Goal: Navigation & Orientation: Find specific page/section

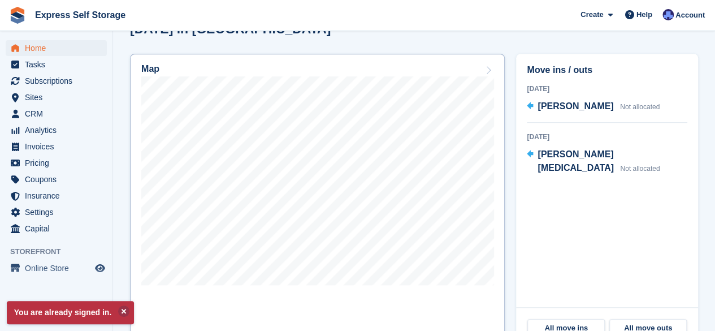
scroll to position [330, 0]
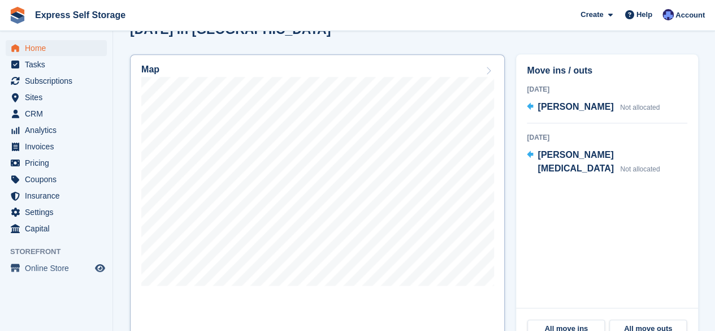
click at [490, 66] on icon at bounding box center [487, 70] width 11 height 9
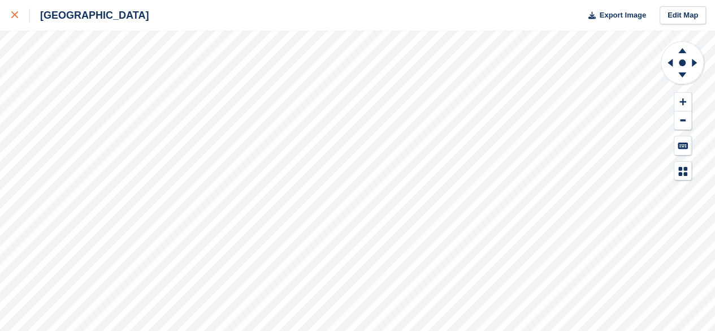
click at [14, 14] on icon at bounding box center [14, 14] width 7 height 7
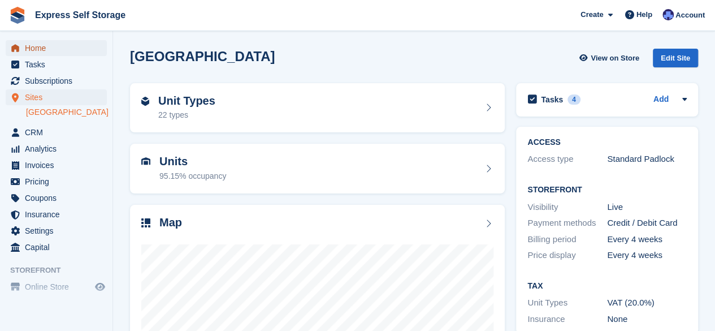
click at [43, 49] on span "Home" at bounding box center [59, 48] width 68 height 16
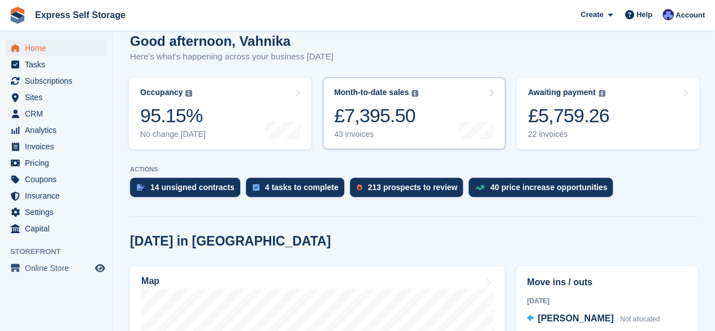
scroll to position [119, 0]
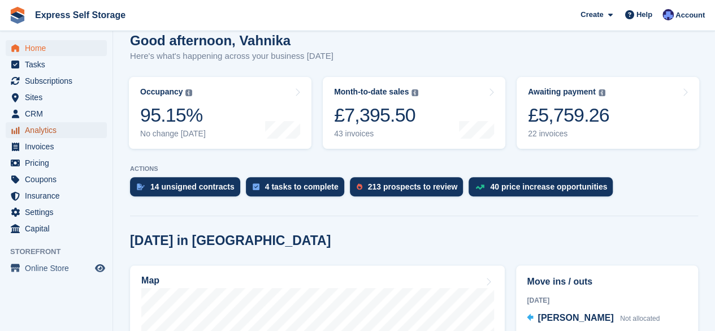
click at [51, 131] on span "Analytics" at bounding box center [59, 130] width 68 height 16
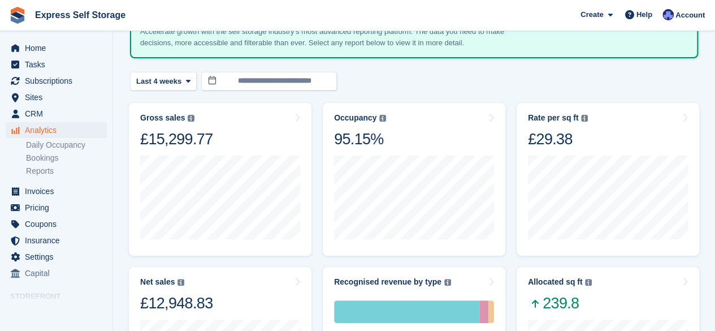
scroll to position [66, 0]
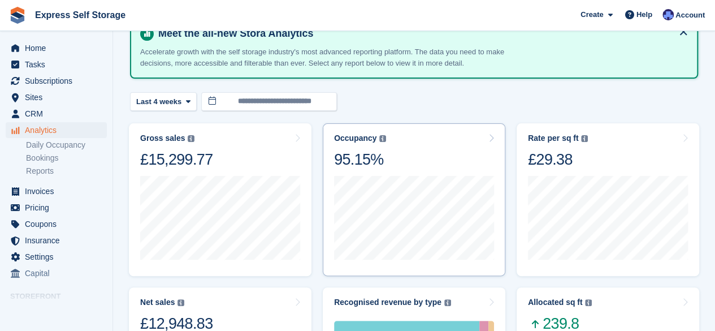
click at [396, 133] on div "Occupancy Percentage of all allocated units in terms of area. Includes units wi…" at bounding box center [414, 151] width 160 height 36
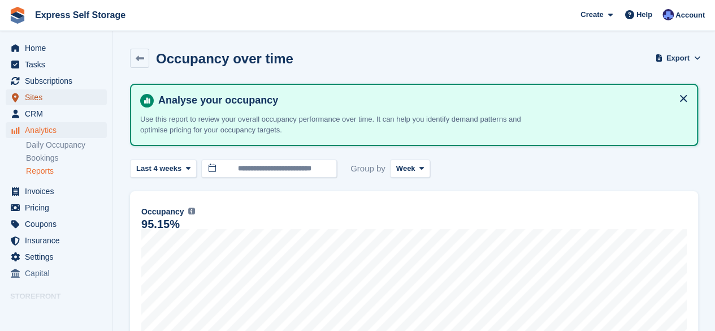
click at [58, 98] on span "Sites" at bounding box center [59, 97] width 68 height 16
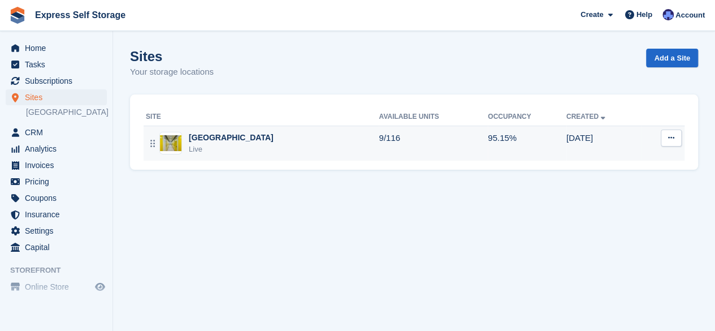
click at [340, 136] on div "North Finchley Live" at bounding box center [262, 143] width 233 height 23
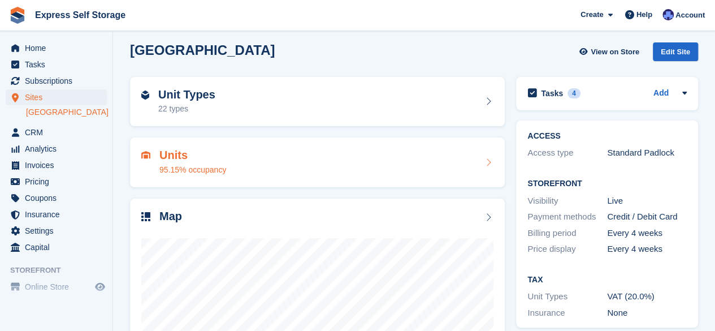
scroll to position [6, 0]
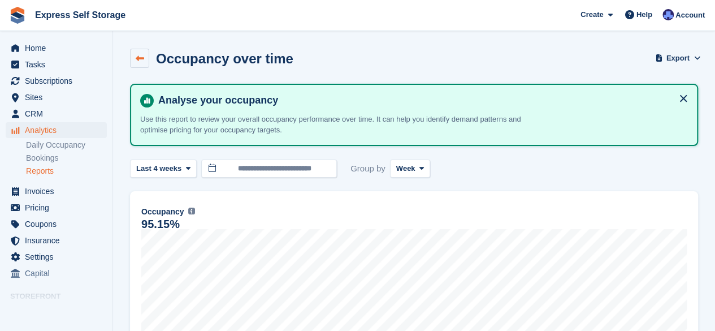
click at [148, 59] on link at bounding box center [139, 58] width 19 height 19
